Goal: Find specific page/section: Find specific page/section

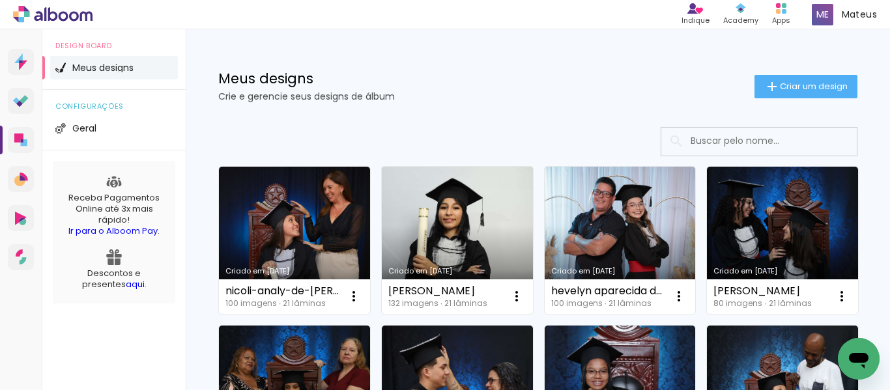
click at [709, 141] on input at bounding box center [777, 141] width 186 height 27
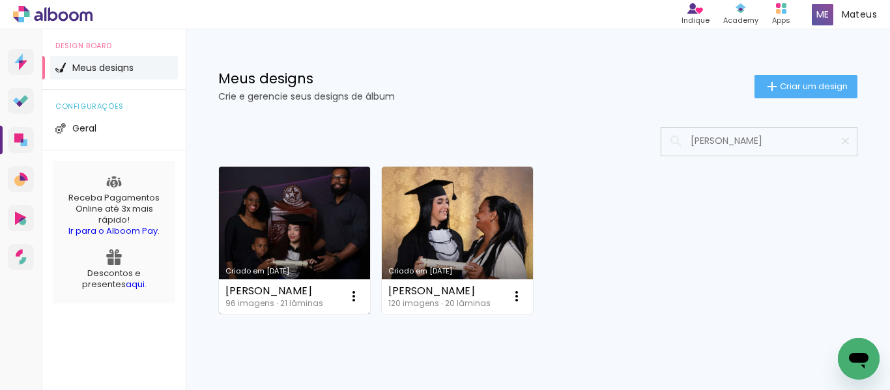
type input "anna"
type paper-input "anna"
click at [306, 225] on link "Criado em [DATE]" at bounding box center [294, 240] width 151 height 147
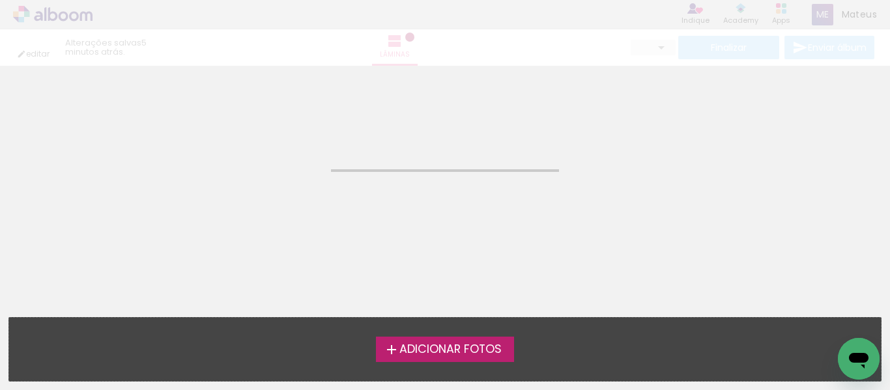
click at [306, 225] on neon-animated-pages "Confirmar Cancelar" at bounding box center [445, 228] width 890 height 324
